Goal: Task Accomplishment & Management: Use online tool/utility

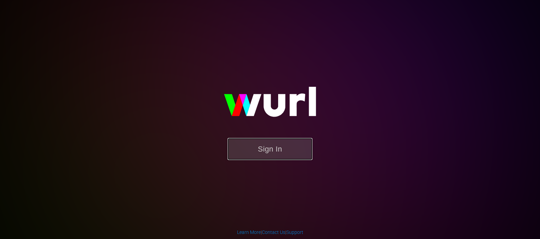
click at [272, 144] on button "Sign In" at bounding box center [269, 149] width 85 height 22
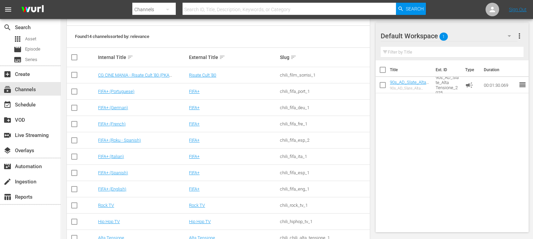
scroll to position [158, 0]
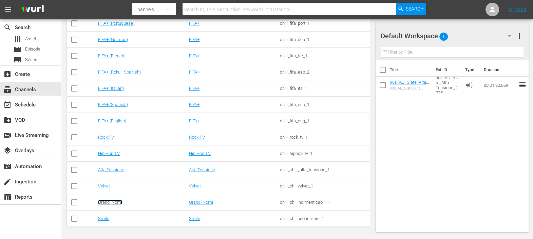
click at [108, 200] on link "Grandi Nomi" at bounding box center [110, 202] width 24 height 5
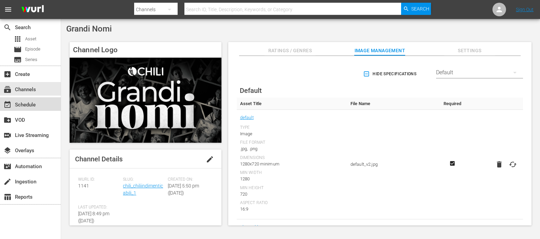
click at [41, 103] on div "event_available Schedule" at bounding box center [30, 104] width 61 height 14
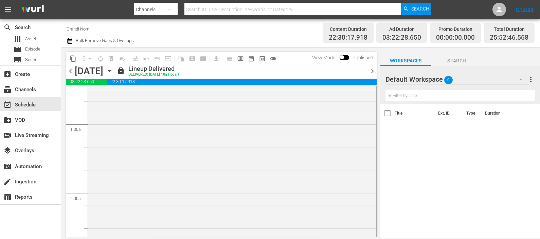
scroll to position [127, 0]
click at [115, 68] on div "[DATE] [DATE]" at bounding box center [95, 71] width 40 height 11
click at [113, 70] on icon "button" at bounding box center [109, 70] width 7 height 7
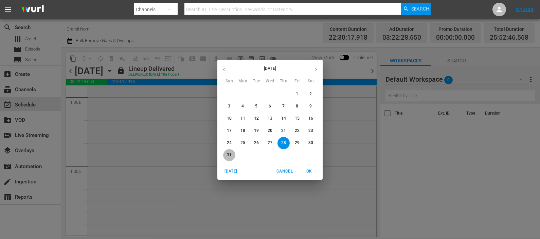
click at [225, 153] on span "31" at bounding box center [229, 155] width 12 height 6
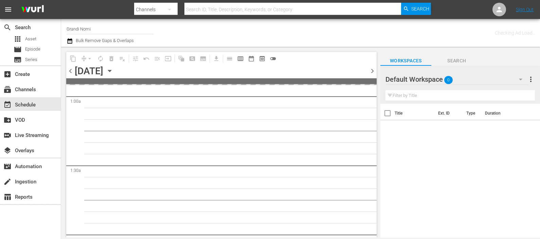
scroll to position [139, 0]
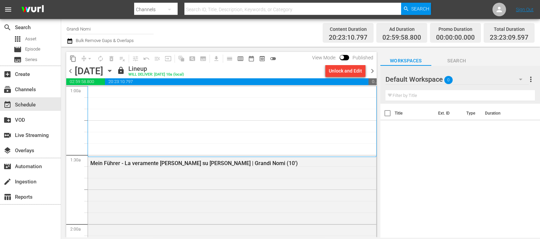
click at [372, 71] on span "chevron_right" at bounding box center [372, 71] width 8 height 8
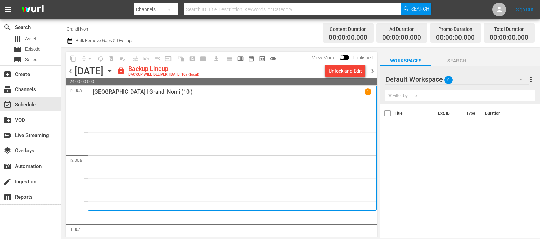
click at [439, 78] on div "Default Workspace 0" at bounding box center [456, 79] width 143 height 19
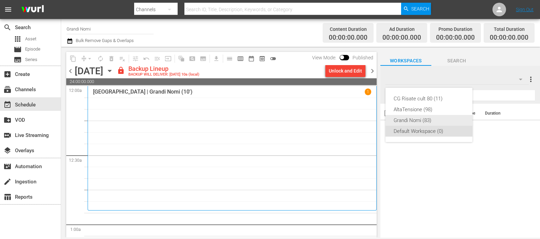
click at [428, 118] on div "Grandi Nomi (83)" at bounding box center [428, 120] width 71 height 11
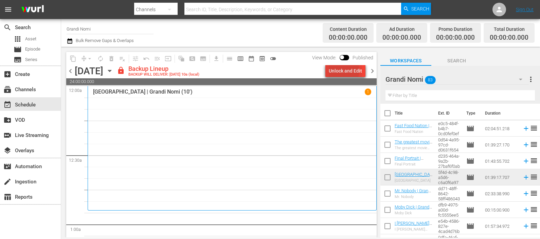
click at [340, 70] on div "Unlock and Edit" at bounding box center [345, 71] width 33 height 12
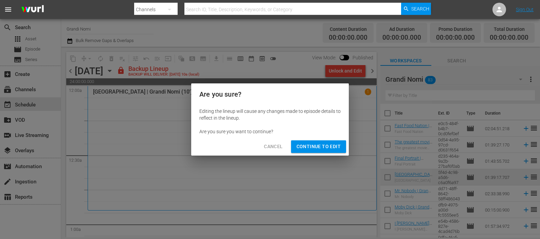
click at [332, 147] on span "Continue to Edit" at bounding box center [318, 147] width 44 height 8
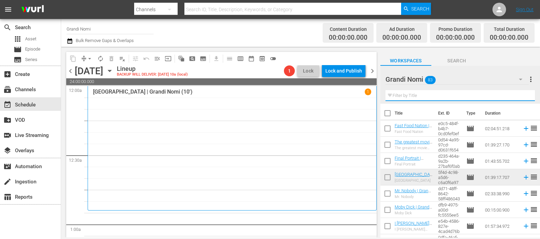
click at [443, 95] on input "text" at bounding box center [459, 95] width 149 height 11
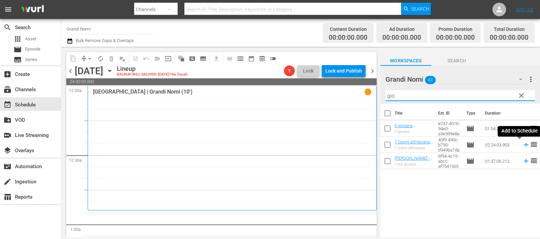
drag, startPoint x: 517, startPoint y: 146, endPoint x: 503, endPoint y: 136, distance: 16.3
click at [522, 146] on icon at bounding box center [525, 144] width 7 height 7
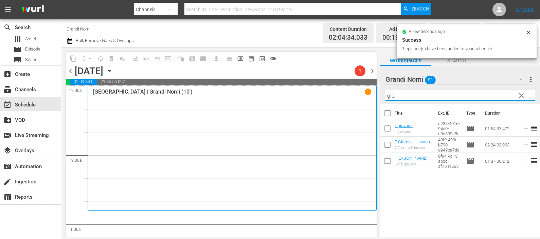
drag, startPoint x: 420, startPoint y: 93, endPoint x: 356, endPoint y: 89, distance: 63.9
click at [356, 92] on div "content_copy compress arrow_drop_down autorenew_outlined delete_forever_outline…" at bounding box center [300, 142] width 479 height 191
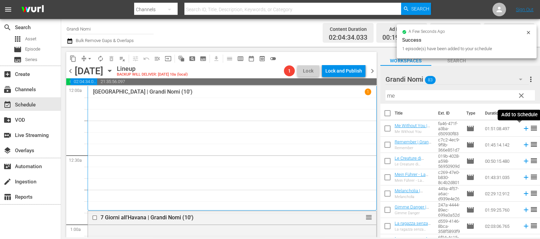
click at [522, 126] on icon at bounding box center [525, 128] width 7 height 7
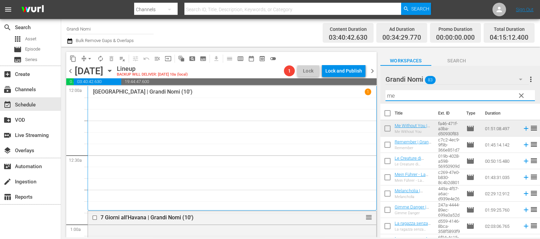
drag, startPoint x: 396, startPoint y: 96, endPoint x: 375, endPoint y: 94, distance: 20.4
click at [376, 93] on div "content_copy compress arrow_drop_down autorenew_outlined delete_forever_outline…" at bounding box center [300, 142] width 479 height 191
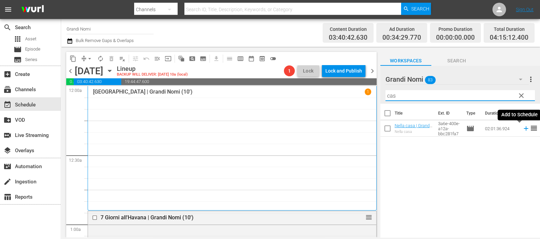
click at [522, 129] on icon at bounding box center [525, 128] width 7 height 7
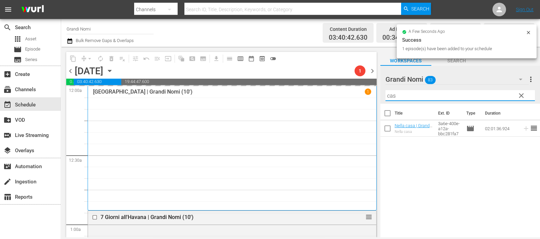
drag, startPoint x: 382, startPoint y: 92, endPoint x: 355, endPoint y: 91, distance: 27.2
click at [360, 93] on div "content_copy compress arrow_drop_down autorenew_outlined delete_forever_outline…" at bounding box center [300, 142] width 479 height 191
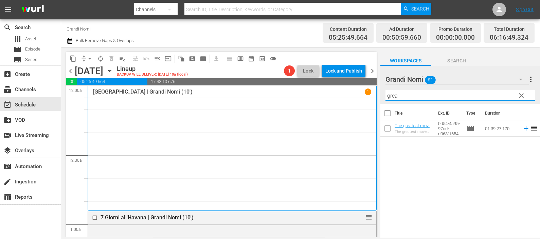
click at [522, 129] on icon at bounding box center [525, 128] width 7 height 7
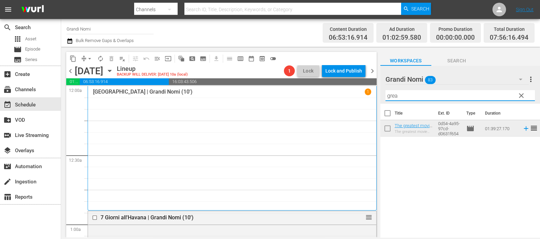
click at [348, 96] on div "content_copy compress arrow_drop_down autorenew_outlined delete_forever_outline…" at bounding box center [300, 142] width 479 height 191
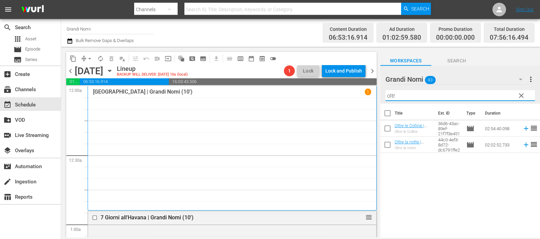
click at [523, 129] on icon at bounding box center [525, 129] width 4 height 4
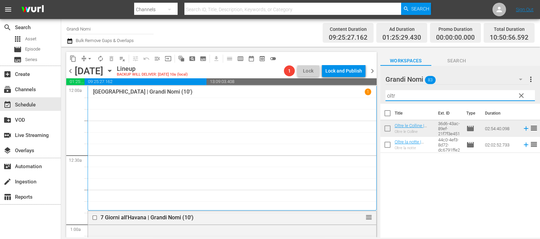
drag, startPoint x: 408, startPoint y: 97, endPoint x: 351, endPoint y: 89, distance: 57.2
click at [351, 89] on div "content_copy compress arrow_drop_down autorenew_outlined delete_forever_outline…" at bounding box center [300, 142] width 479 height 191
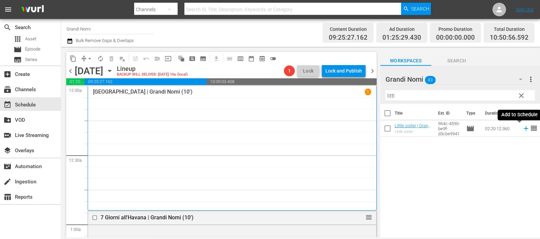
click at [522, 131] on icon at bounding box center [525, 128] width 7 height 7
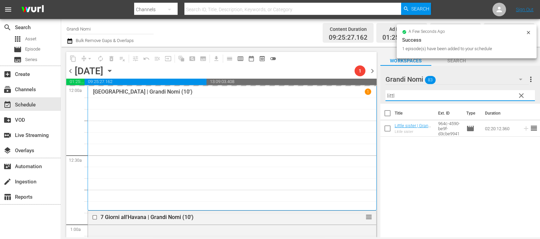
drag, startPoint x: 409, startPoint y: 96, endPoint x: 363, endPoint y: 87, distance: 46.8
click at [363, 86] on div "content_copy compress arrow_drop_down autorenew_outlined delete_forever_outline…" at bounding box center [300, 142] width 479 height 191
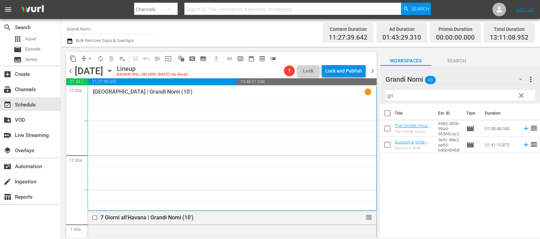
drag, startPoint x: 513, startPoint y: 128, endPoint x: 516, endPoint y: 126, distance: 4.3
click at [519, 128] on td at bounding box center [524, 129] width 10 height 16
drag, startPoint x: 520, startPoint y: 126, endPoint x: 513, endPoint y: 130, distance: 7.3
click at [522, 127] on icon at bounding box center [525, 128] width 7 height 7
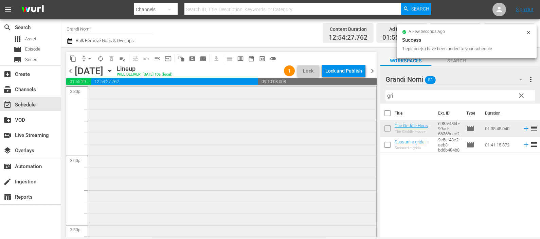
scroll to position [2079, 0]
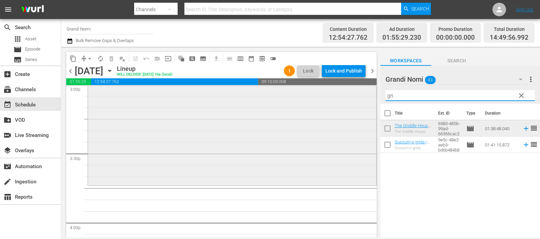
drag, startPoint x: 465, startPoint y: 93, endPoint x: 360, endPoint y: 100, distance: 104.8
click at [359, 98] on div "content_copy compress arrow_drop_down autorenew_outlined delete_forever_outline…" at bounding box center [300, 142] width 479 height 191
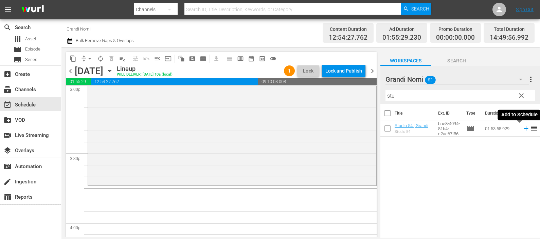
click at [522, 127] on icon at bounding box center [525, 128] width 7 height 7
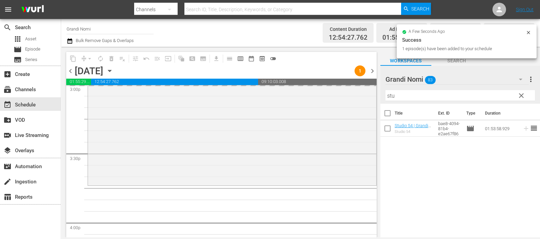
drag, startPoint x: 399, startPoint y: 93, endPoint x: 376, endPoint y: 87, distance: 23.2
click at [376, 87] on div "content_copy compress arrow_drop_down autorenew_outlined delete_forever_outline…" at bounding box center [300, 142] width 479 height 191
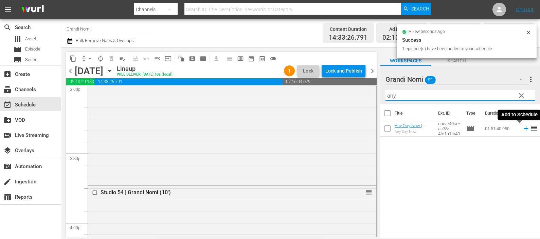
click at [522, 128] on icon at bounding box center [525, 128] width 7 height 7
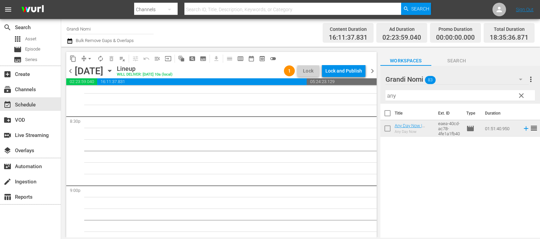
scroll to position [2758, 0]
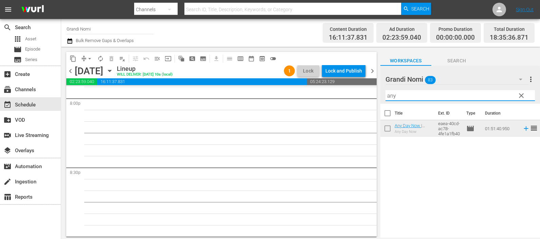
drag, startPoint x: 394, startPoint y: 96, endPoint x: 348, endPoint y: 95, distance: 46.5
click at [348, 95] on div "content_copy compress arrow_drop_down autorenew_outlined delete_forever_outline…" at bounding box center [300, 142] width 479 height 191
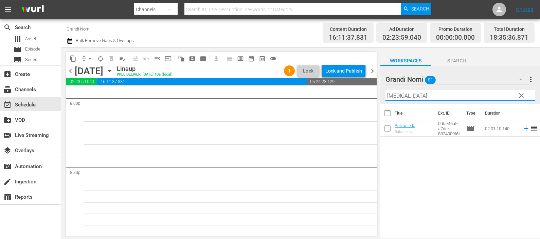
click at [522, 130] on icon at bounding box center [525, 128] width 7 height 7
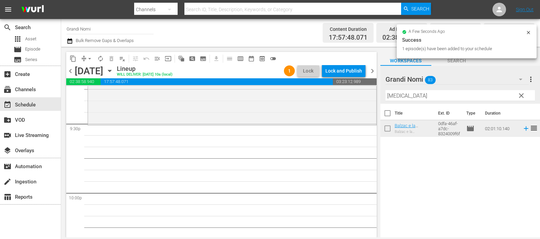
scroll to position [2928, 0]
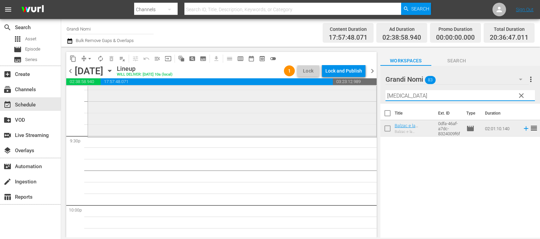
drag, startPoint x: 399, startPoint y: 94, endPoint x: 370, endPoint y: 90, distance: 29.2
click at [370, 90] on div "content_copy compress arrow_drop_down autorenew_outlined delete_forever_outline…" at bounding box center [300, 142] width 479 height 191
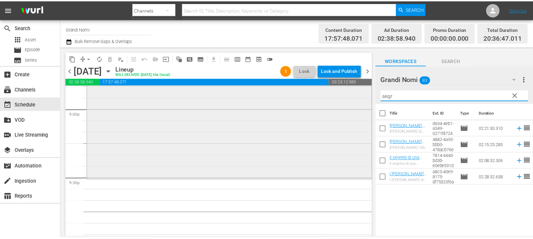
scroll to position [2716, 0]
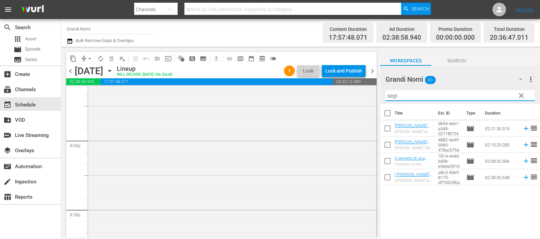
type input "segr"
click at [37, 49] on span "Episode" at bounding box center [32, 49] width 15 height 7
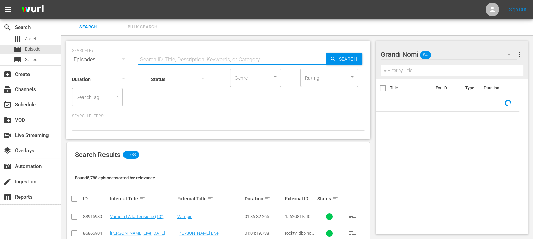
click at [158, 58] on input "text" at bounding box center [233, 60] width 188 height 16
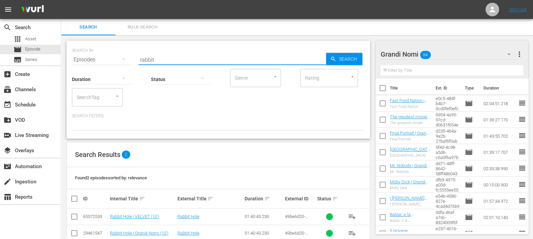
scroll to position [15, 0]
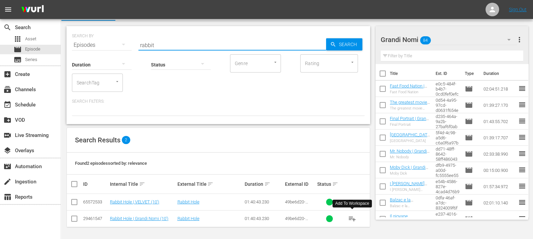
type input "rabbit"
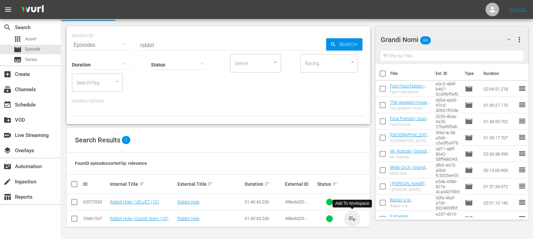
click at [352, 216] on span "playlist_add" at bounding box center [352, 219] width 8 height 8
click at [41, 103] on div "event_available Schedule" at bounding box center [30, 104] width 61 height 14
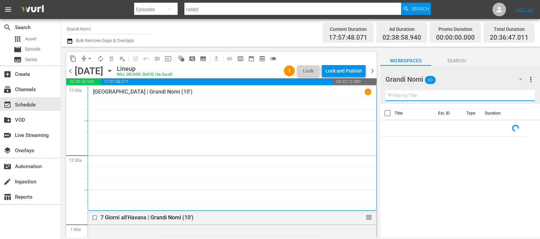
drag, startPoint x: 406, startPoint y: 98, endPoint x: 409, endPoint y: 91, distance: 7.6
click at [406, 98] on input "text" at bounding box center [459, 95] width 149 height 11
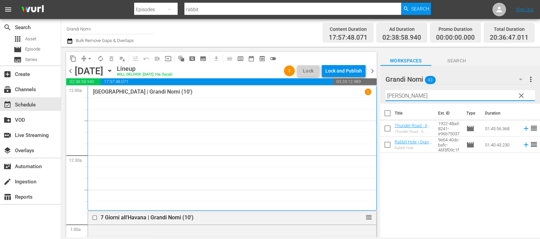
drag, startPoint x: 406, startPoint y: 97, endPoint x: 372, endPoint y: 95, distance: 34.0
click at [373, 98] on div "content_copy compress arrow_drop_down autorenew_outlined delete_forever_outline…" at bounding box center [300, 142] width 479 height 191
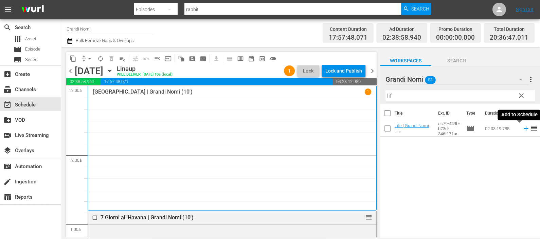
click at [522, 128] on icon at bounding box center [525, 128] width 7 height 7
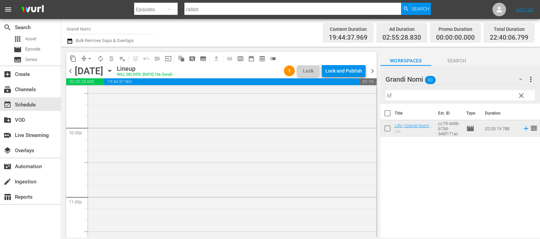
scroll to position [3003, 0]
drag, startPoint x: 402, startPoint y: 95, endPoint x: 373, endPoint y: 103, distance: 30.5
click at [374, 103] on div "content_copy compress arrow_drop_down autorenew_outlined delete_forever_outline…" at bounding box center [300, 142] width 479 height 191
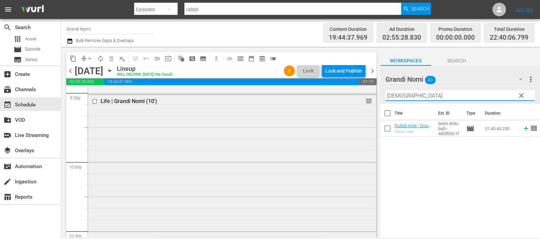
scroll to position [2918, 0]
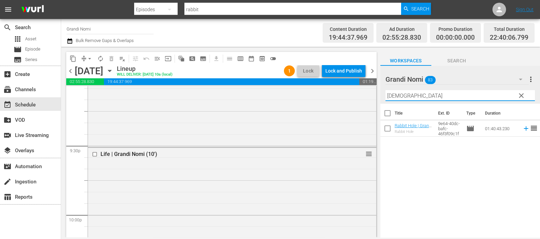
type input "[DEMOGRAPHIC_DATA]"
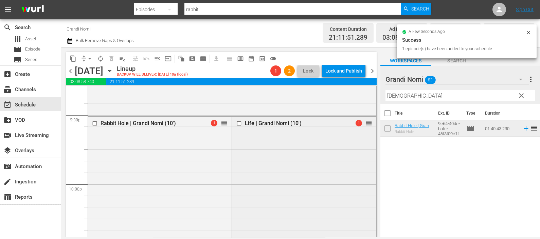
scroll to position [2961, 0]
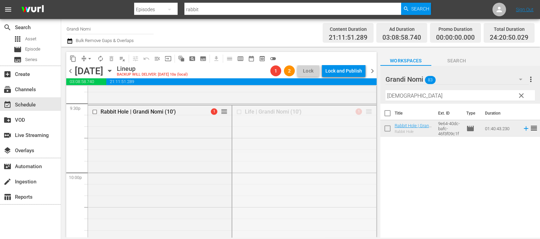
drag, startPoint x: 360, startPoint y: 107, endPoint x: 331, endPoint y: 224, distance: 120.0
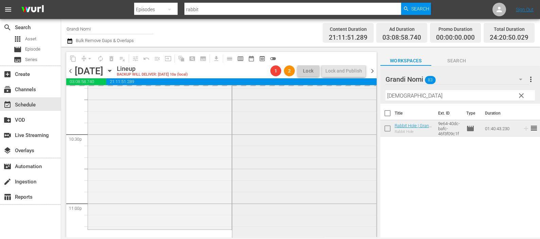
scroll to position [3088, 0]
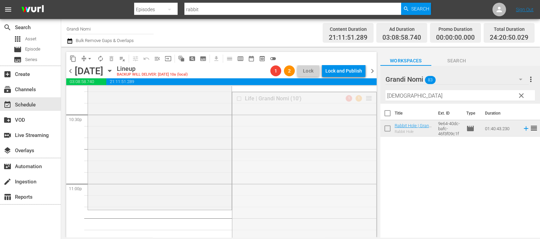
drag, startPoint x: 364, startPoint y: 99, endPoint x: 306, endPoint y: 215, distance: 129.5
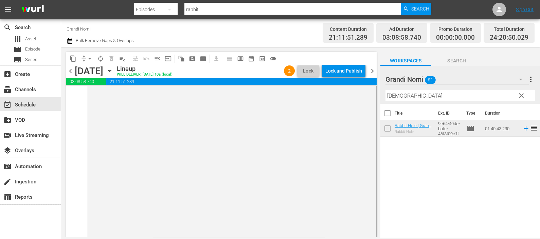
scroll to position [3345, 0]
click at [71, 40] on icon "button" at bounding box center [69, 40] width 5 height 5
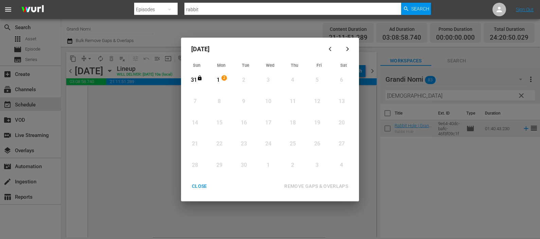
click at [217, 81] on div "1" at bounding box center [218, 80] width 8 height 8
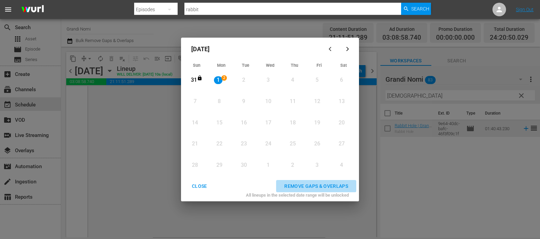
click at [314, 188] on div "REMOVE GAPS & OVERLAPS" at bounding box center [316, 186] width 75 height 8
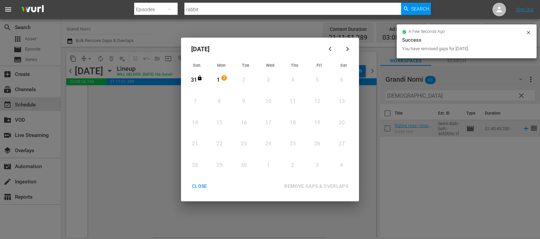
click at [202, 188] on div "CLOSE" at bounding box center [199, 186] width 26 height 8
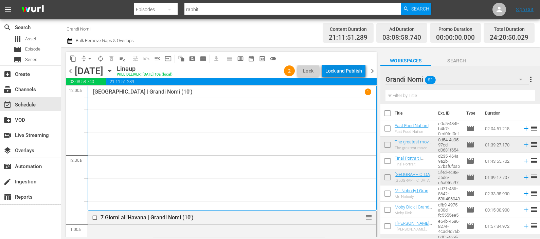
click at [348, 71] on div "Lock and Publish" at bounding box center [343, 71] width 37 height 12
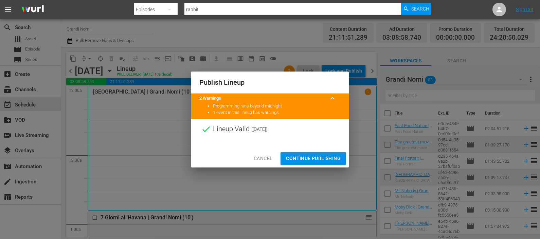
drag, startPoint x: 360, startPoint y: 114, endPoint x: 366, endPoint y: 109, distance: 7.9
click at [360, 115] on div "Publish Lineup 2 Warnings keyboard_arrow_up Programming runs beyond midnight 1 …" at bounding box center [270, 119] width 540 height 239
click at [268, 160] on span "Cancel" at bounding box center [263, 158] width 19 height 8
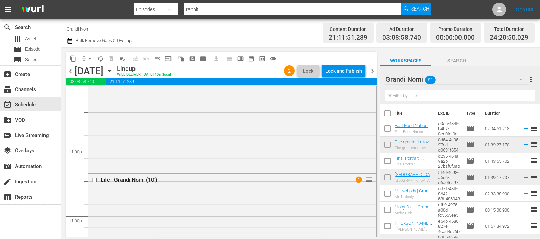
scroll to position [2676, 0]
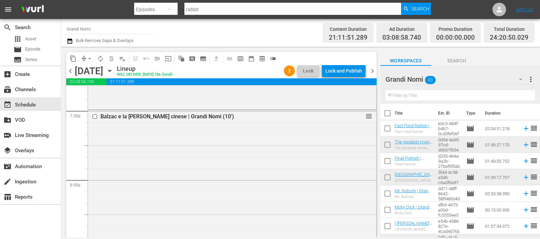
click at [352, 66] on div "Lock and Publish" at bounding box center [343, 71] width 37 height 12
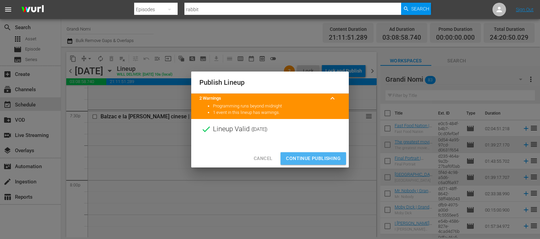
click at [303, 154] on button "Continue Publishing" at bounding box center [313, 158] width 66 height 13
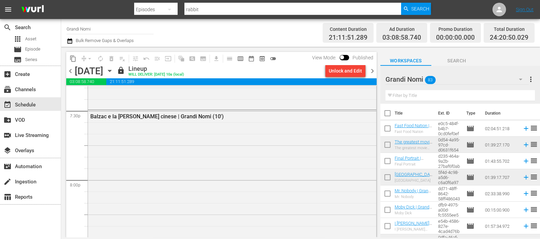
drag, startPoint x: 371, startPoint y: 70, endPoint x: 371, endPoint y: 77, distance: 7.8
click at [371, 70] on span "chevron_right" at bounding box center [372, 71] width 8 height 8
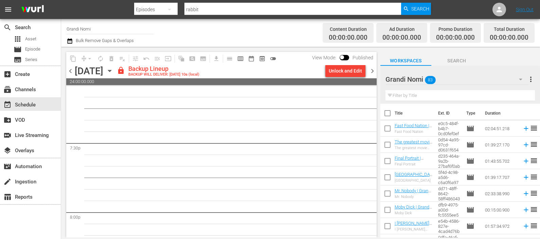
scroll to position [2553, 0]
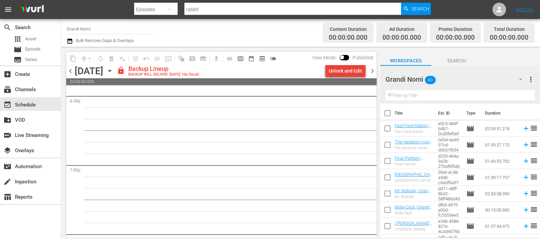
click at [339, 75] on div "Unlock and Edit" at bounding box center [345, 71] width 33 height 12
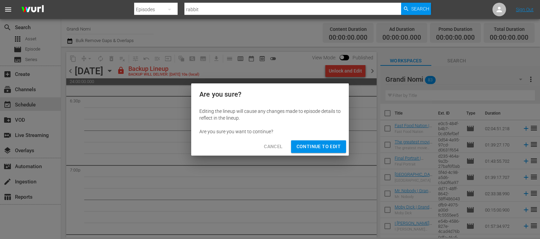
click at [304, 147] on span "Continue to Edit" at bounding box center [318, 147] width 44 height 8
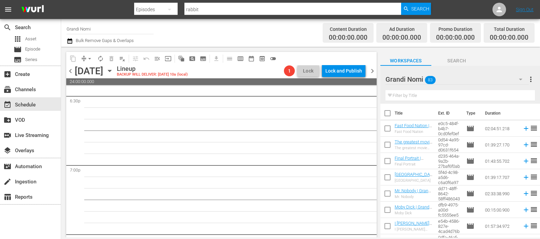
click at [404, 95] on input "text" at bounding box center [459, 95] width 149 height 11
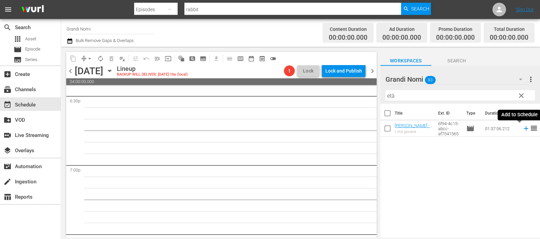
click at [522, 130] on icon at bounding box center [525, 128] width 7 height 7
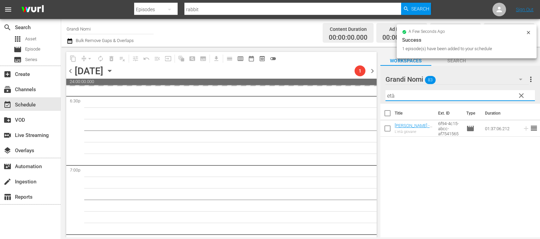
drag, startPoint x: 431, startPoint y: 94, endPoint x: 370, endPoint y: 100, distance: 62.1
click at [370, 100] on div "content_copy compress arrow_drop_down autorenew_outlined delete_forever_outline…" at bounding box center [300, 142] width 479 height 191
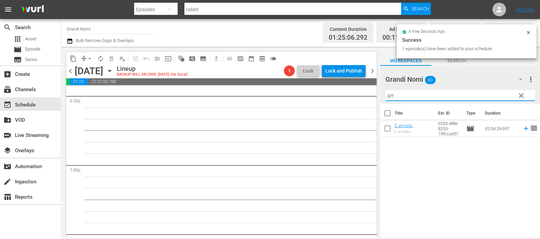
scroll to position [2541, 0]
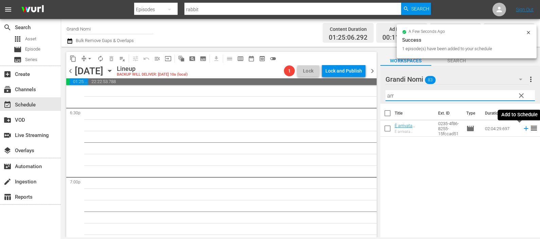
click at [522, 126] on icon at bounding box center [525, 128] width 7 height 7
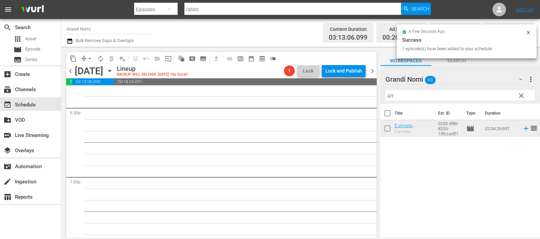
scroll to position [2529, 0]
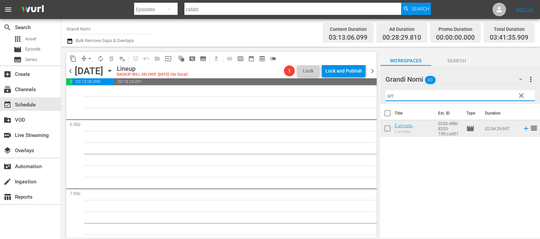
drag, startPoint x: 404, startPoint y: 95, endPoint x: 378, endPoint y: 97, distance: 26.2
click at [378, 97] on div "content_copy compress arrow_drop_down autorenew_outlined delete_forever_outline…" at bounding box center [300, 142] width 479 height 191
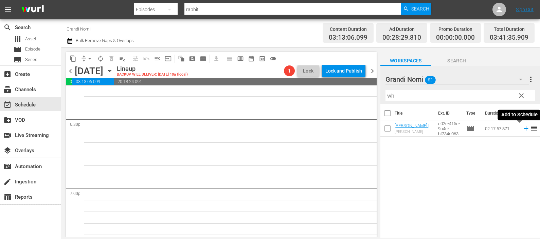
drag, startPoint x: 518, startPoint y: 128, endPoint x: 510, endPoint y: 126, distance: 9.2
click at [522, 128] on icon at bounding box center [525, 128] width 7 height 7
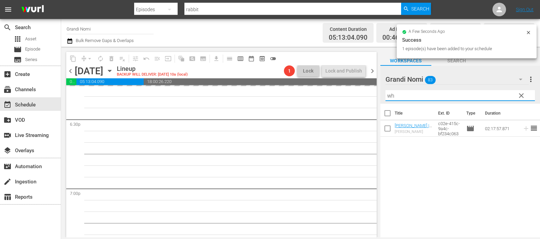
drag, startPoint x: 422, startPoint y: 95, endPoint x: 377, endPoint y: 98, distance: 45.6
click at [377, 98] on div "content_copy compress arrow_drop_down autorenew_outlined delete_forever_outline…" at bounding box center [300, 142] width 479 height 191
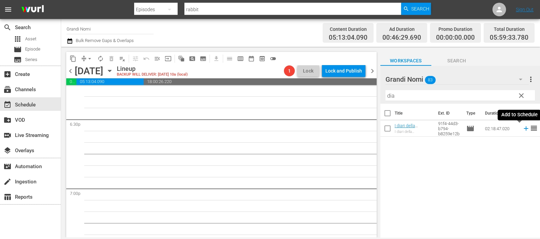
click at [522, 130] on icon at bounding box center [525, 128] width 7 height 7
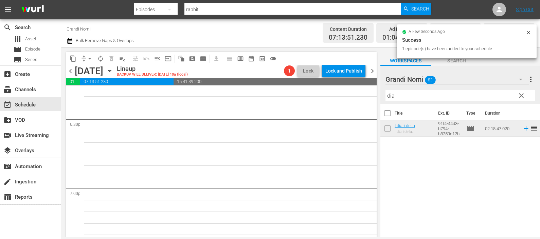
scroll to position [2518, 0]
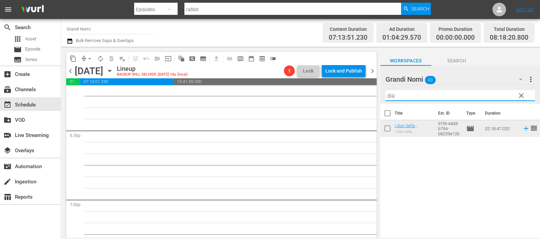
drag, startPoint x: 390, startPoint y: 95, endPoint x: 369, endPoint y: 93, distance: 21.5
click at [369, 93] on div "content_copy compress arrow_drop_down autorenew_outlined delete_forever_outline…" at bounding box center [300, 142] width 479 height 191
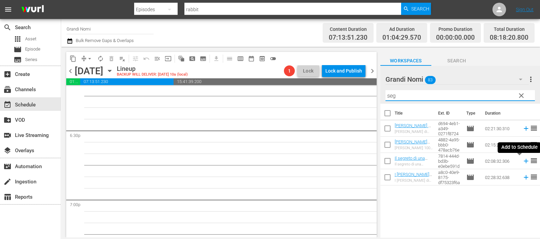
click at [519, 159] on td at bounding box center [524, 161] width 10 height 16
click at [522, 163] on icon at bounding box center [525, 161] width 7 height 7
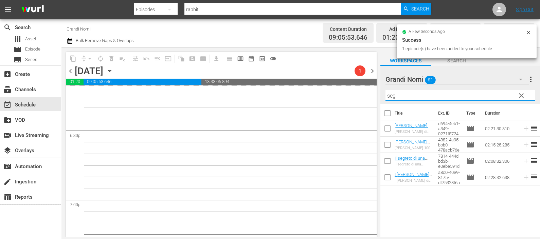
drag, startPoint x: 416, startPoint y: 95, endPoint x: 359, endPoint y: 90, distance: 57.9
click at [360, 90] on div "content_copy compress arrow_drop_down autorenew_outlined delete_forever_outline…" at bounding box center [300, 142] width 479 height 191
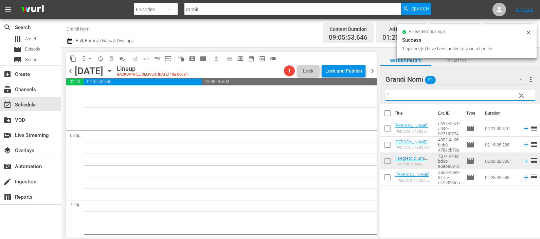
scroll to position [2506, 0]
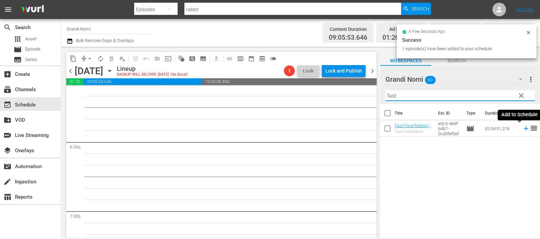
click at [522, 128] on icon at bounding box center [525, 128] width 7 height 7
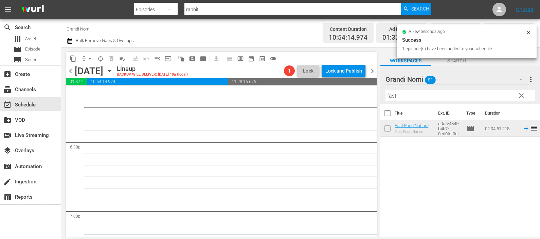
scroll to position [2495, 0]
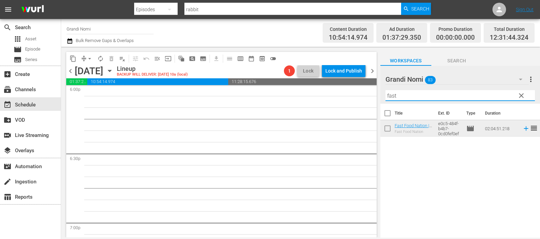
drag, startPoint x: 413, startPoint y: 92, endPoint x: 374, endPoint y: 90, distance: 39.1
click at [374, 90] on div "content_copy compress arrow_drop_down autorenew_outlined delete_forever_outline…" at bounding box center [300, 142] width 479 height 191
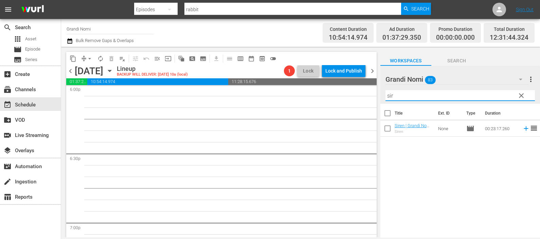
click at [523, 129] on icon at bounding box center [525, 129] width 4 height 4
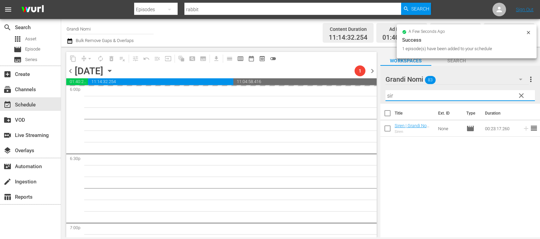
drag, startPoint x: 389, startPoint y: 87, endPoint x: 380, endPoint y: 88, distance: 9.2
click at [380, 88] on div "content_copy compress arrow_drop_down autorenew_outlined delete_forever_outline…" at bounding box center [300, 142] width 479 height 191
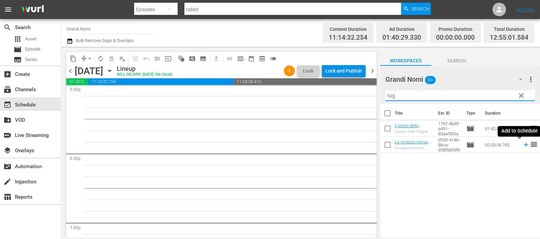
click at [522, 143] on icon at bounding box center [525, 144] width 7 height 7
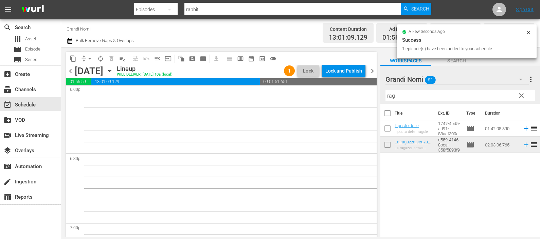
scroll to position [2483, 0]
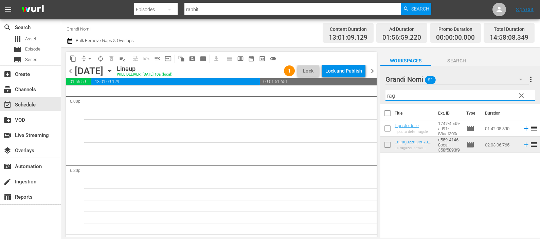
drag, startPoint x: 402, startPoint y: 95, endPoint x: 358, endPoint y: 100, distance: 44.5
click at [358, 100] on div "content_copy compress arrow_drop_down autorenew_outlined delete_forever_outline…" at bounding box center [300, 142] width 479 height 191
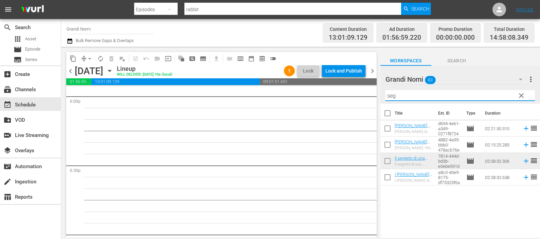
click at [522, 129] on icon at bounding box center [525, 128] width 7 height 7
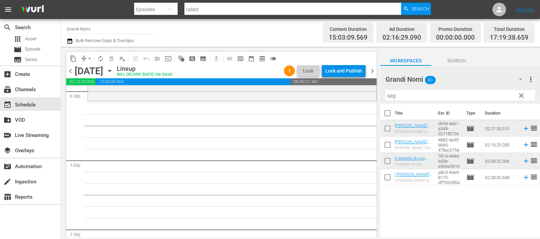
scroll to position [2653, 0]
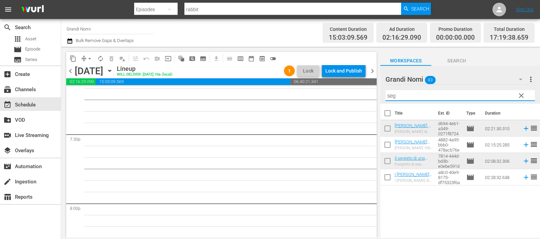
drag, startPoint x: 380, startPoint y: 94, endPoint x: 355, endPoint y: 91, distance: 25.3
click at [355, 91] on div "content_copy compress arrow_drop_down autorenew_outlined delete_forever_outline…" at bounding box center [300, 142] width 479 height 191
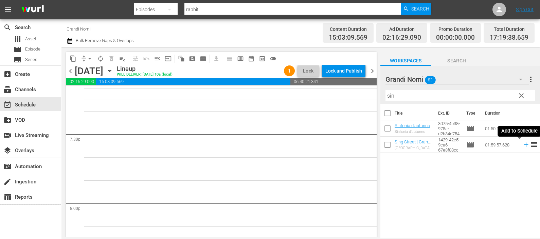
click at [522, 145] on icon at bounding box center [525, 144] width 7 height 7
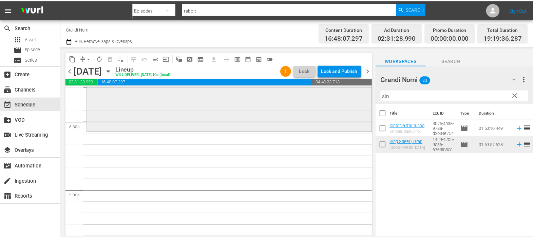
scroll to position [2780, 0]
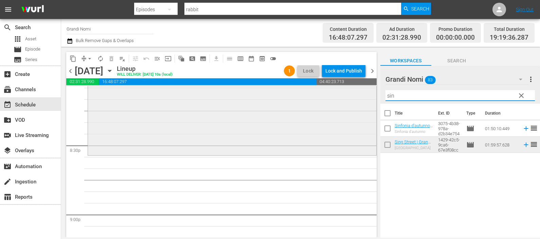
drag, startPoint x: 364, startPoint y: 95, endPoint x: 358, endPoint y: 96, distance: 6.6
click at [358, 96] on div "content_copy compress arrow_drop_down autorenew_outlined delete_forever_outline…" at bounding box center [300, 142] width 479 height 191
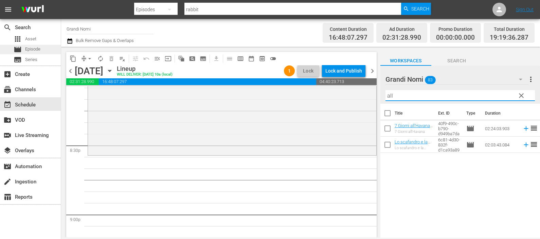
type input "all"
click at [46, 48] on div "movie Episode" at bounding box center [30, 50] width 61 height 10
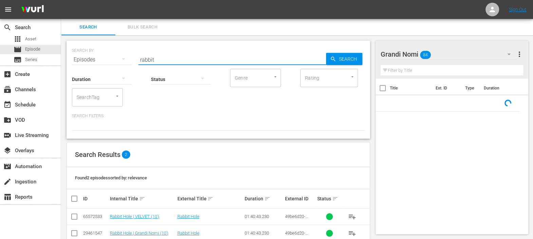
drag, startPoint x: 175, startPoint y: 62, endPoint x: 131, endPoint y: 51, distance: 45.1
click at [118, 58] on div "SEARCH BY Search By Episodes Search ID, Title, Description, Keywords, or Catego…" at bounding box center [218, 55] width 293 height 24
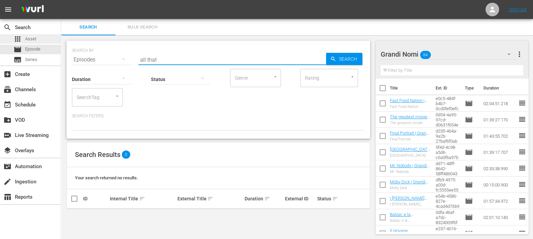
type input "all that"
click at [39, 39] on div "apps Asset" at bounding box center [30, 39] width 61 height 10
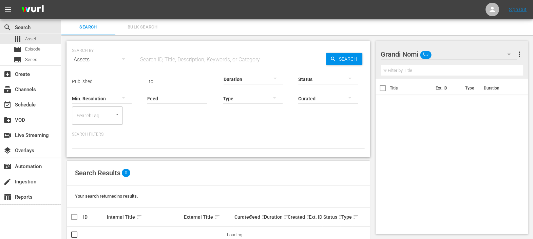
click at [164, 61] on input "text" at bounding box center [233, 60] width 188 height 16
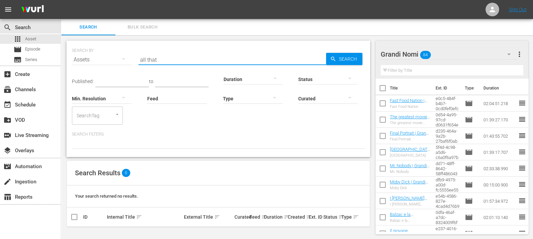
scroll to position [0, 0]
drag, startPoint x: 161, startPoint y: 62, endPoint x: 127, endPoint y: 58, distance: 34.8
click at [127, 59] on div "SEARCH BY Search By Assets Search ID, Title, Description, Keywords, or Category…" at bounding box center [218, 55] width 293 height 24
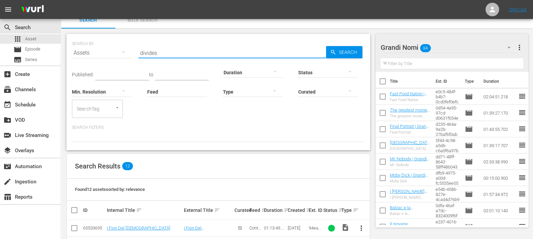
scroll to position [0, 0]
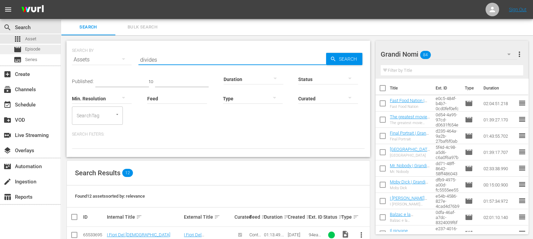
type input "divides"
click at [44, 47] on div "movie Episode" at bounding box center [30, 50] width 61 height 10
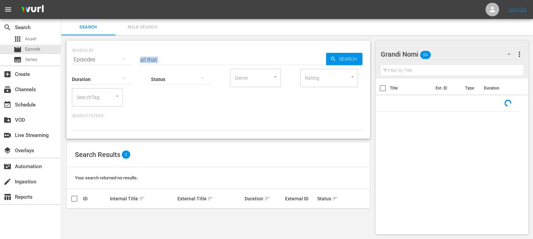
drag, startPoint x: 165, startPoint y: 61, endPoint x: 150, endPoint y: 57, distance: 15.0
click at [148, 58] on div "SEARCH BY Search By Episodes Search ID, Title, Description, Keywords, or Catego…" at bounding box center [219, 90] width 304 height 98
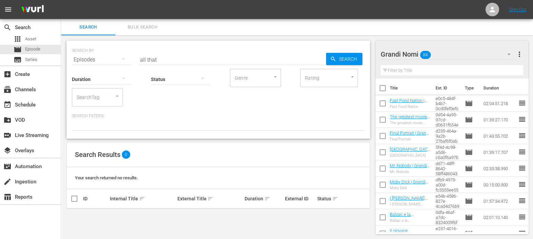
click at [165, 60] on input "all that" at bounding box center [233, 60] width 188 height 16
drag, startPoint x: 165, startPoint y: 59, endPoint x: 115, endPoint y: 57, distance: 49.3
click at [115, 57] on div "SEARCH BY Search By Episodes Search ID, Title, Description, Keywords, or Catego…" at bounding box center [218, 55] width 293 height 24
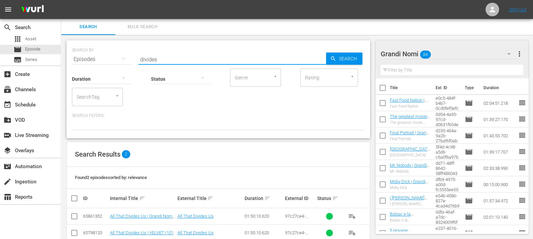
scroll to position [15, 0]
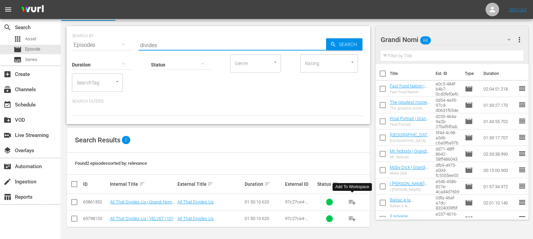
type input "divides"
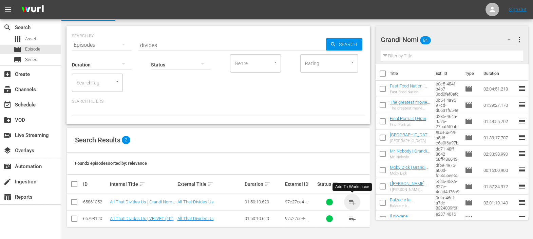
click at [353, 201] on span "playlist_add" at bounding box center [352, 202] width 8 height 8
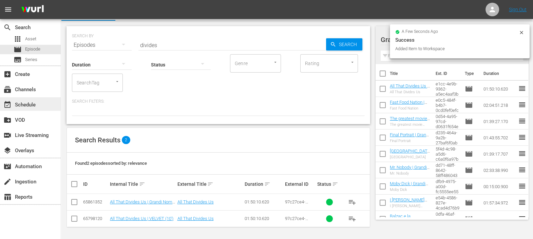
click at [41, 103] on div "event_available Schedule" at bounding box center [30, 104] width 61 height 14
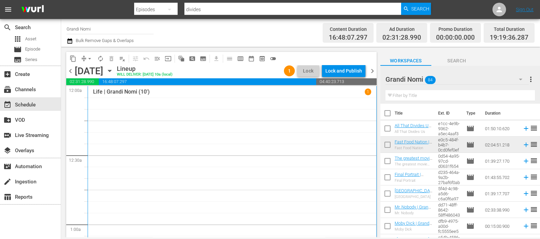
scroll to position [42, 0]
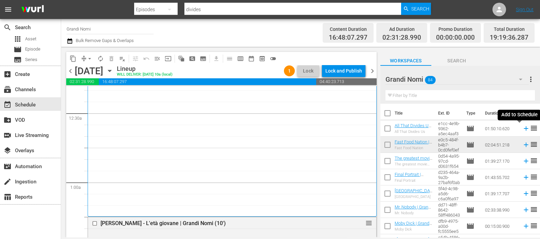
click at [522, 127] on icon at bounding box center [525, 128] width 7 height 7
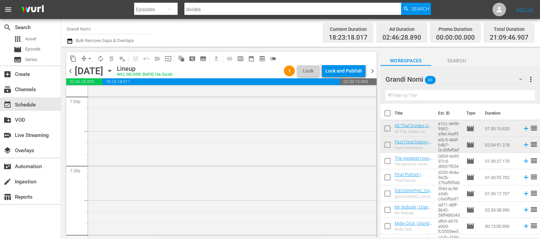
scroll to position [2494, 0]
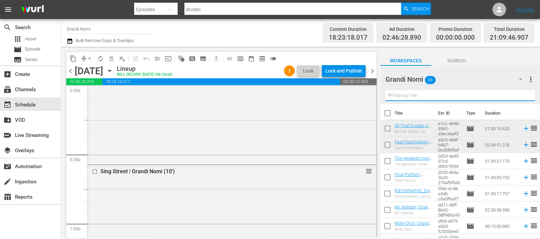
click at [409, 98] on input "text" at bounding box center [459, 95] width 149 height 11
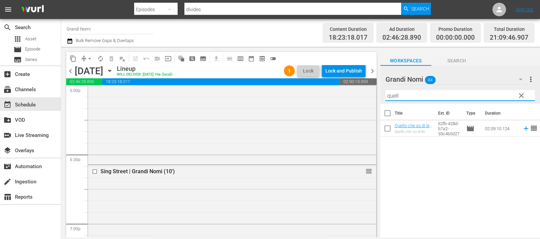
type input "quell"
drag, startPoint x: 517, startPoint y: 127, endPoint x: 506, endPoint y: 139, distance: 15.9
click at [522, 127] on icon at bounding box center [525, 128] width 7 height 7
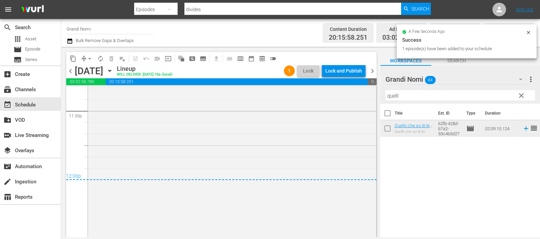
scroll to position [3251, 0]
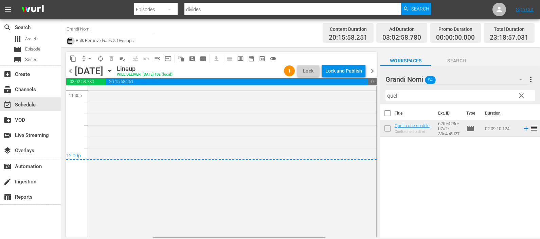
click at [72, 43] on icon "button" at bounding box center [70, 41] width 6 height 8
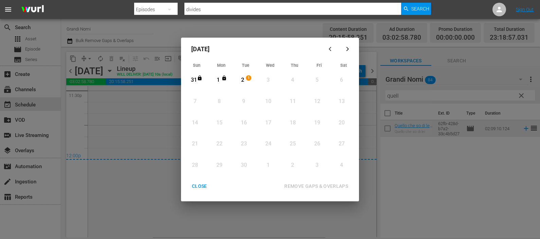
click at [239, 81] on div "2" at bounding box center [242, 80] width 8 height 8
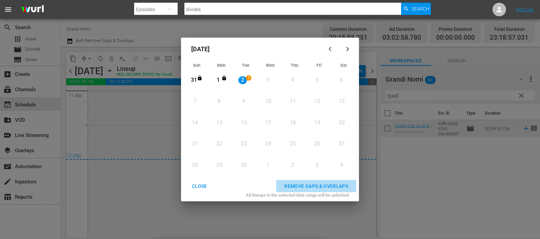
click at [306, 184] on div "REMOVE GAPS & OVERLAPS" at bounding box center [316, 186] width 75 height 8
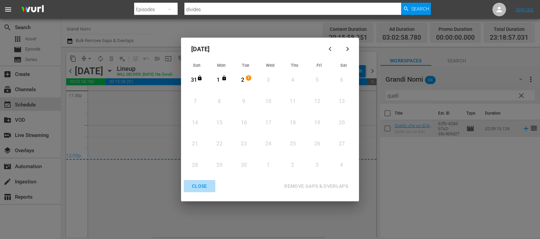
click at [204, 184] on div "CLOSE" at bounding box center [199, 186] width 26 height 8
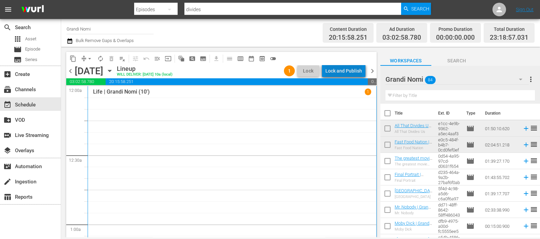
click at [347, 70] on div "Lock and Publish" at bounding box center [343, 71] width 37 height 12
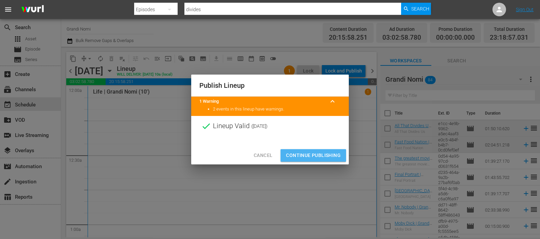
click at [320, 155] on span "Continue Publishing" at bounding box center [313, 155] width 55 height 8
